Goal: Use online tool/utility: Utilize a website feature to perform a specific function

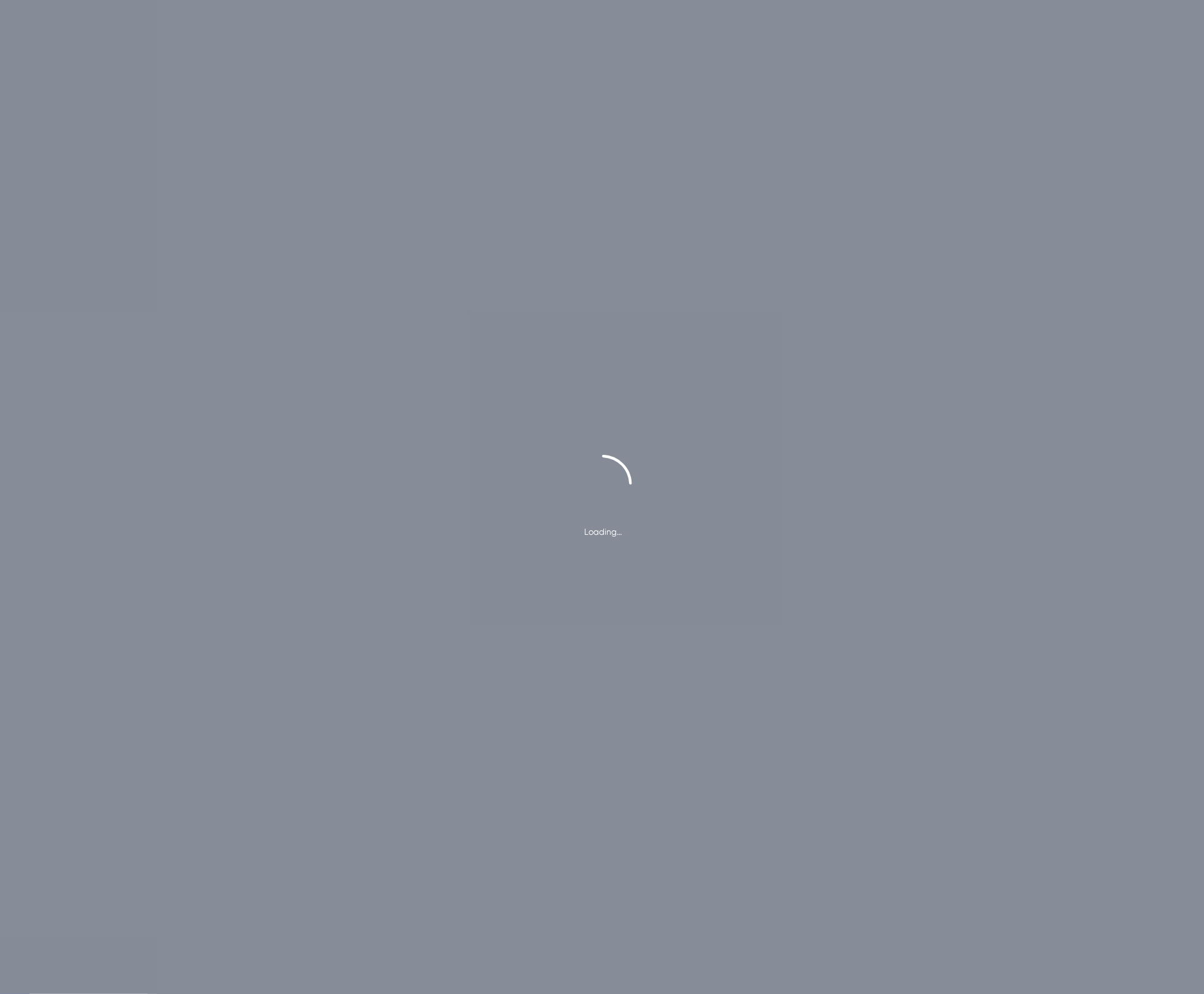
click at [1166, 60] on div "Loading…" at bounding box center [602, 497] width 1204 height 994
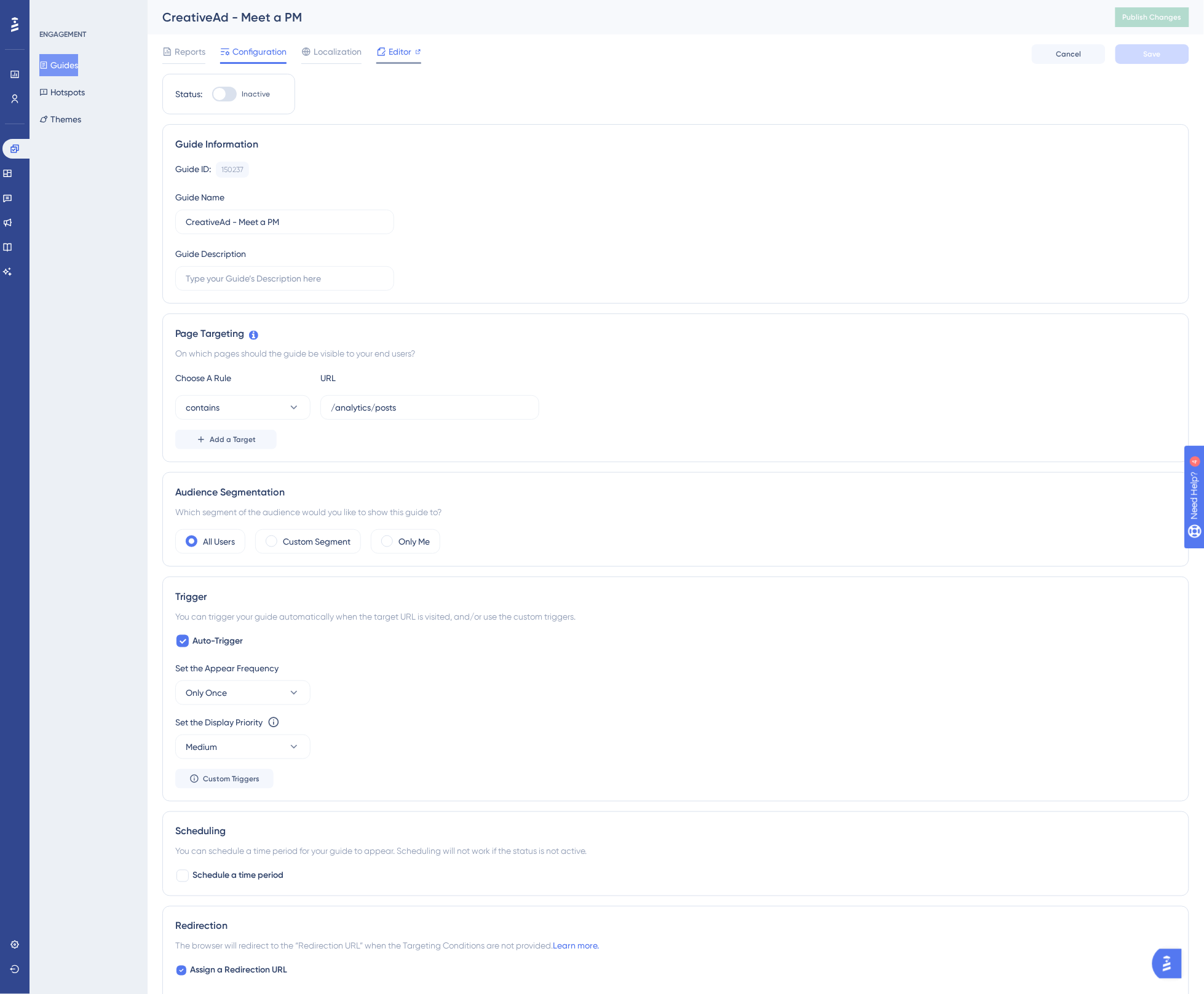
click at [394, 53] on span "Editor" at bounding box center [400, 52] width 23 height 15
click at [395, 50] on span "Editor" at bounding box center [400, 52] width 23 height 15
click at [398, 54] on span "Editor" at bounding box center [400, 52] width 23 height 15
